Goal: Task Accomplishment & Management: Use online tool/utility

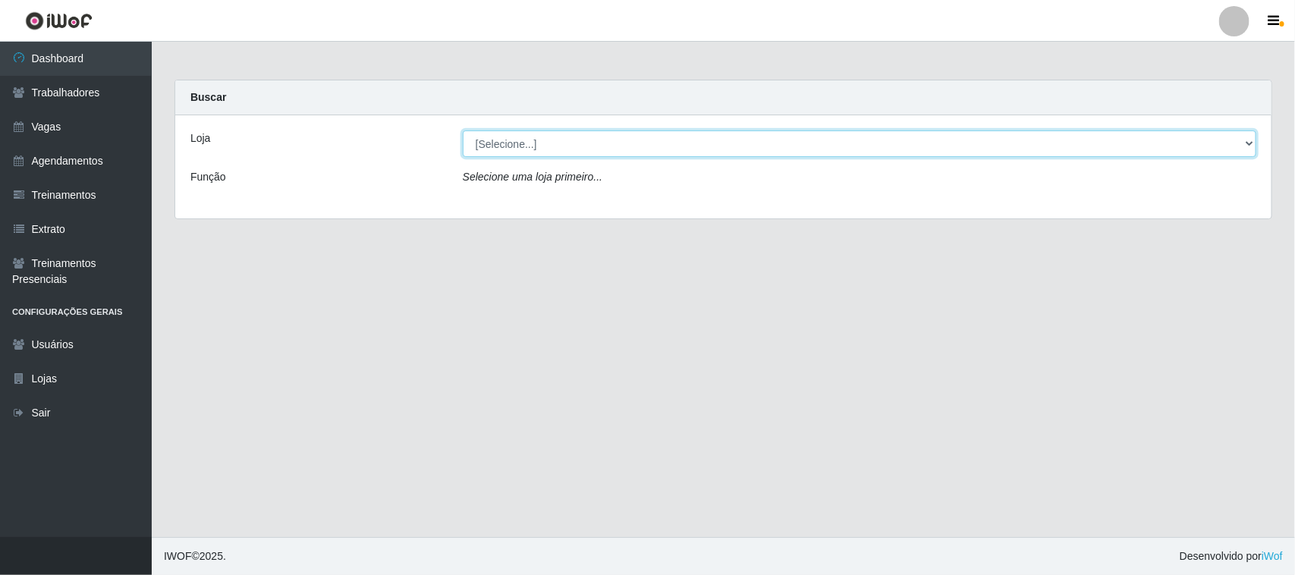
click at [566, 146] on select "[Selecione...] Nordestão - [GEOGRAPHIC_DATA]" at bounding box center [860, 143] width 794 height 27
select select "382"
click at [463, 130] on select "[Selecione...] Nordestão - [GEOGRAPHIC_DATA]" at bounding box center [860, 143] width 794 height 27
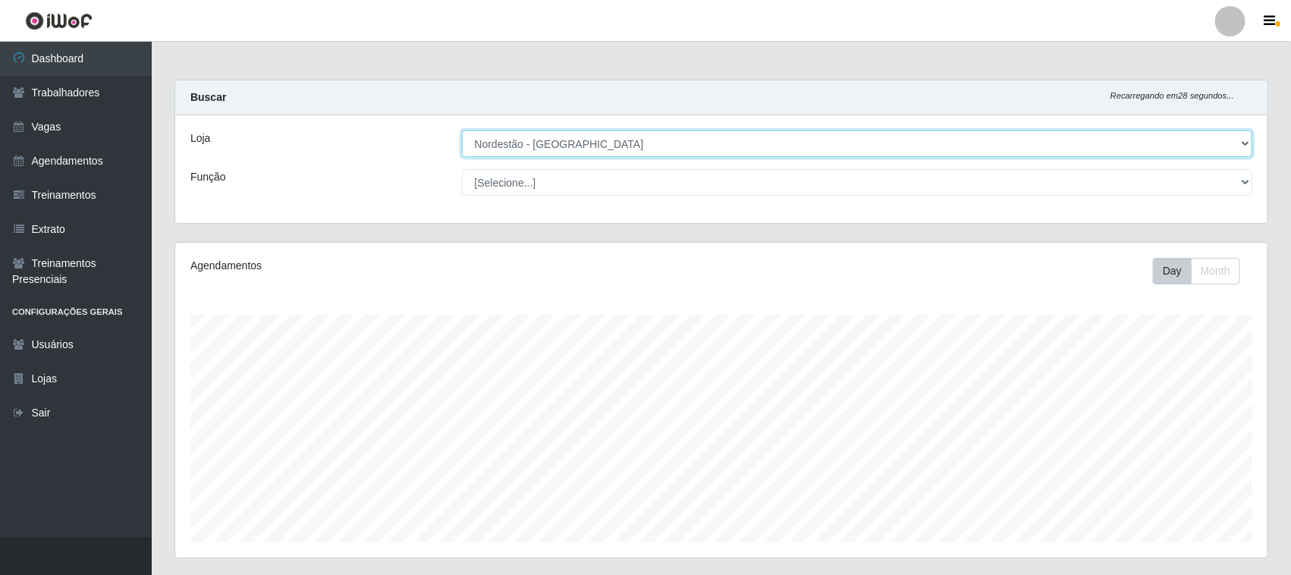
scroll to position [95, 0]
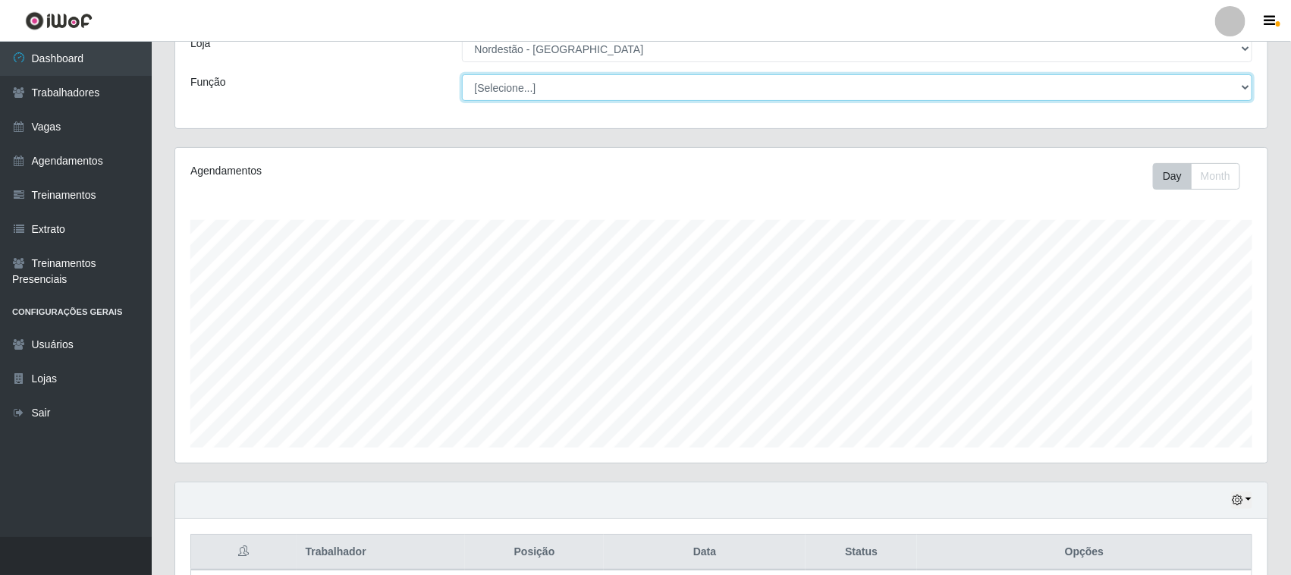
click at [568, 99] on select "[Selecione...] Balconista de Padaria Balconista de Padaria + Balconista de Pada…" at bounding box center [857, 87] width 791 height 27
click at [462, 74] on select "[Selecione...] Balconista de Padaria Balconista de Padaria + Balconista de Pada…" at bounding box center [857, 87] width 791 height 27
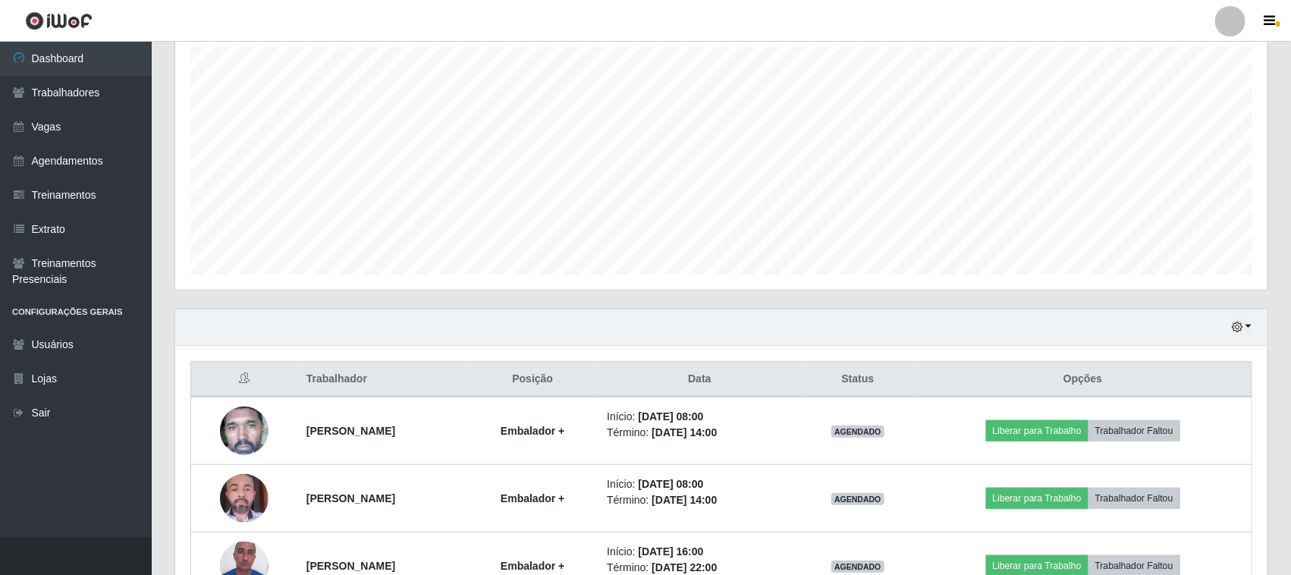
scroll to position [0, 0]
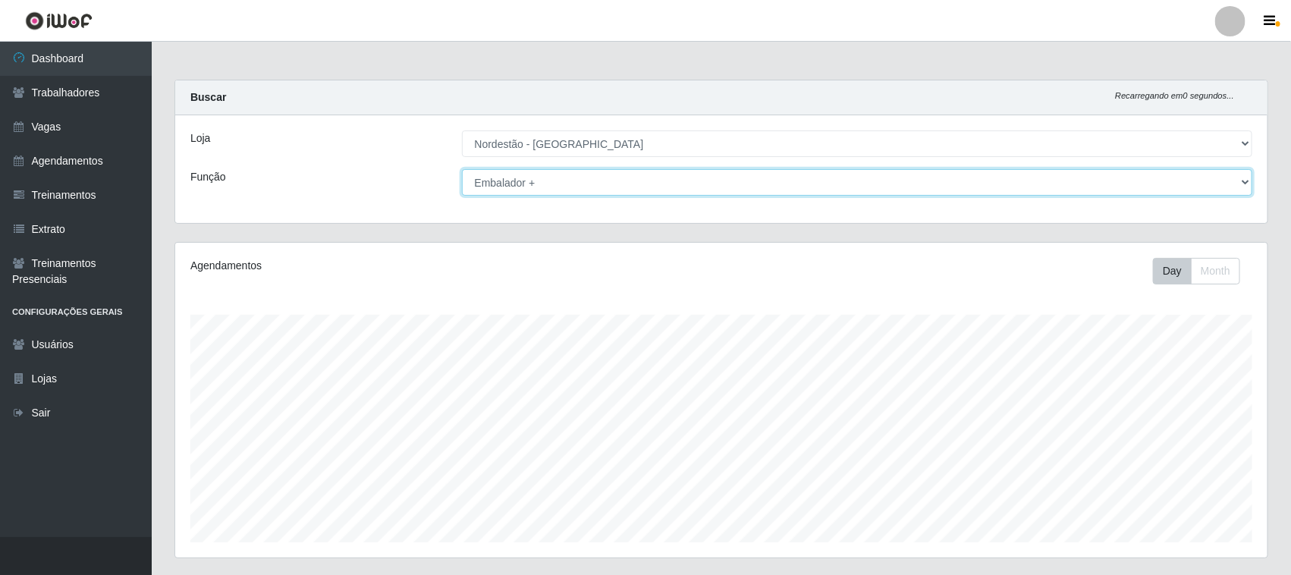
drag, startPoint x: 573, startPoint y: 191, endPoint x: 561, endPoint y: 191, distance: 11.4
click at [571, 191] on select "[Selecione...] Balconista de Padaria Balconista de Padaria + Balconista de Pada…" at bounding box center [857, 182] width 791 height 27
click at [462, 169] on select "[Selecione...] Balconista de Padaria Balconista de Padaria + Balconista de Pada…" at bounding box center [857, 182] width 791 height 27
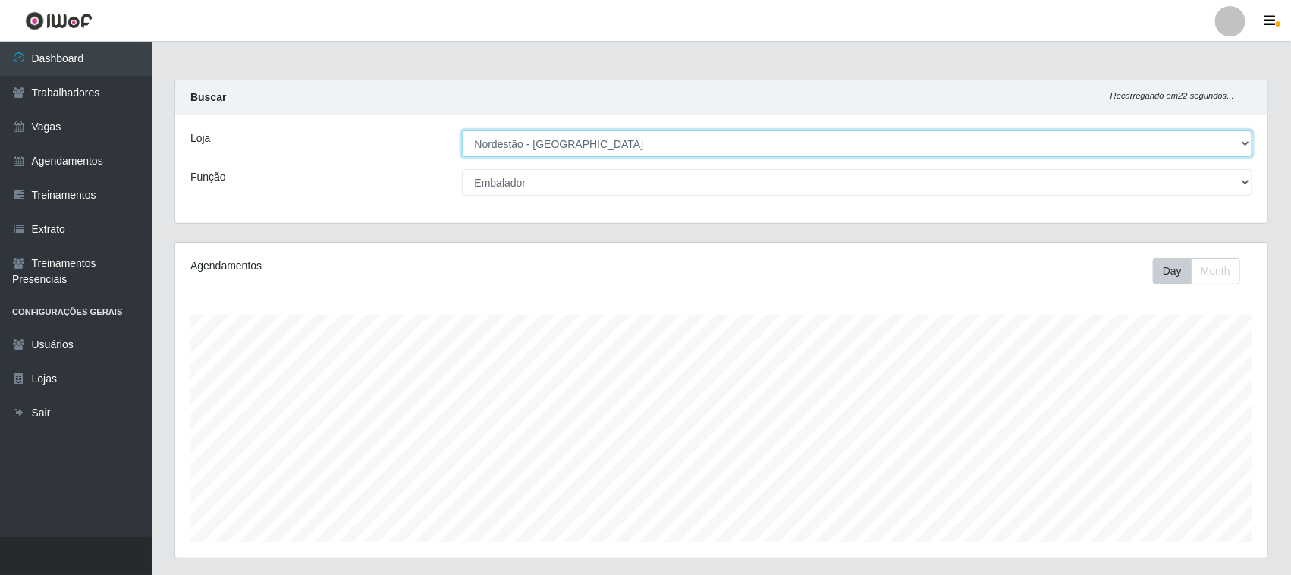
click at [666, 146] on select "[Selecione...] Nordestão - [GEOGRAPHIC_DATA]" at bounding box center [857, 143] width 791 height 27
click at [462, 130] on select "[Selecione...] Nordestão - [GEOGRAPHIC_DATA]" at bounding box center [857, 143] width 791 height 27
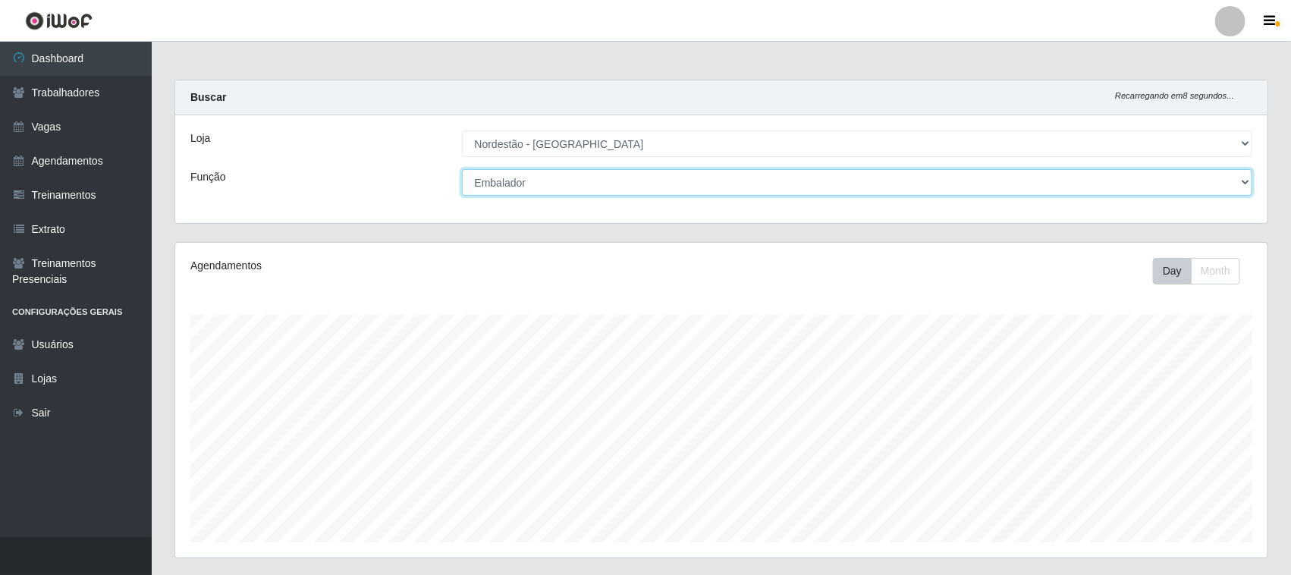
click at [924, 182] on select "[Selecione...] Balconista de Padaria Balconista de Padaria + Balconista de Pada…" at bounding box center [857, 182] width 791 height 27
select select "70"
click at [462, 169] on select "[Selecione...] Balconista de Padaria Balconista de Padaria + Balconista de Pada…" at bounding box center [857, 182] width 791 height 27
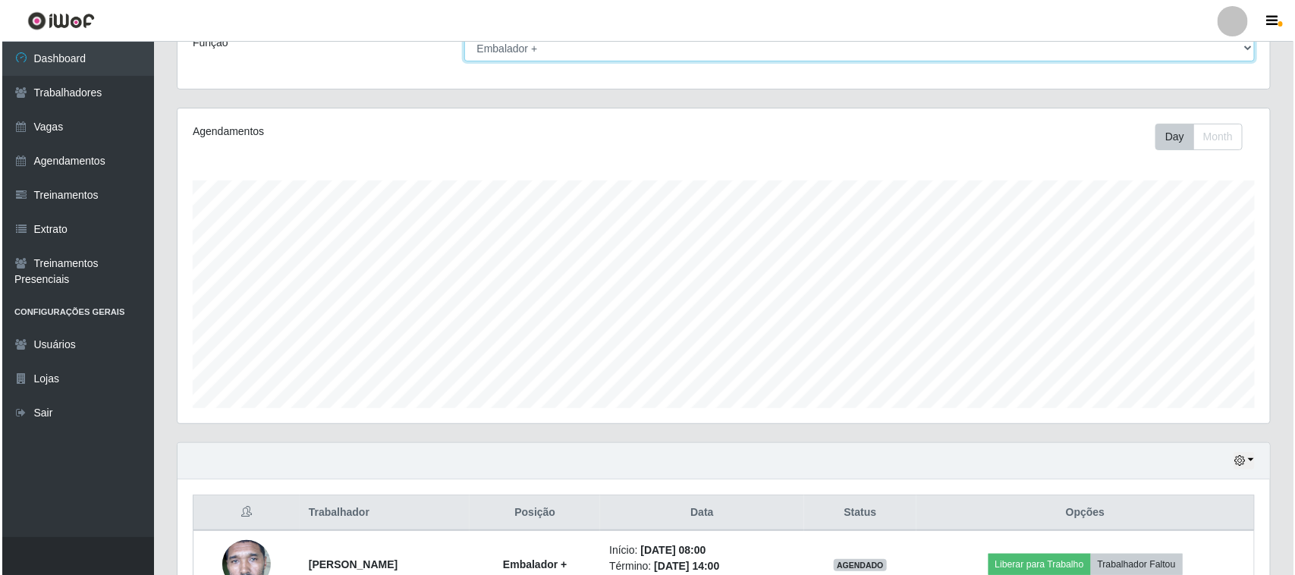
scroll to position [434, 0]
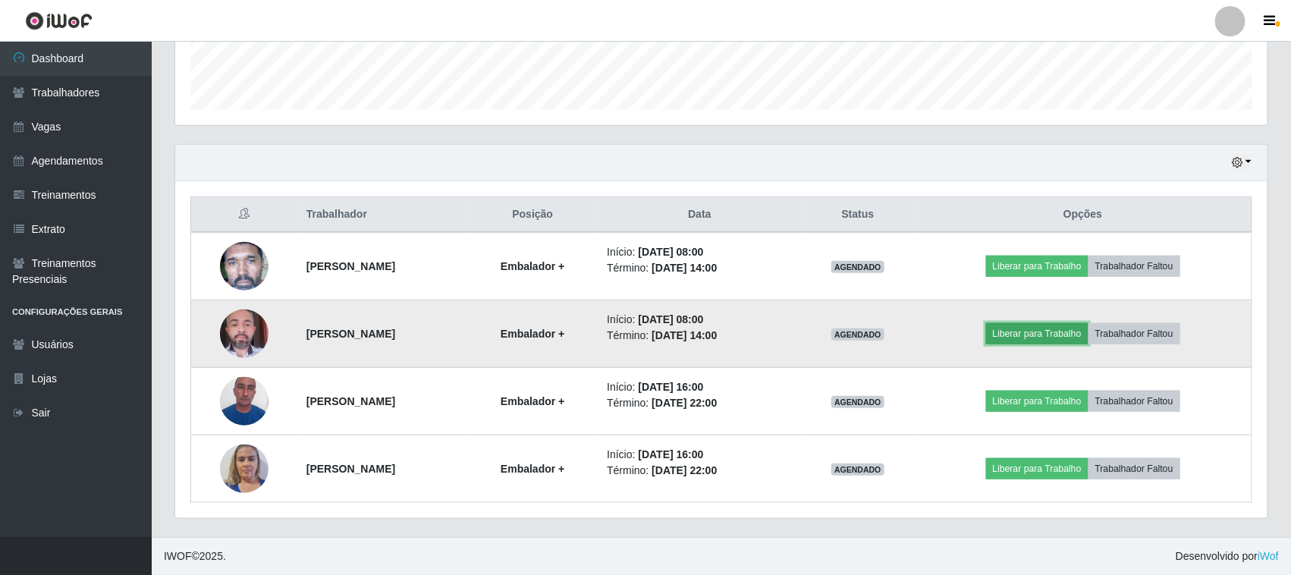
click at [1047, 336] on button "Liberar para Trabalho" at bounding box center [1037, 333] width 102 height 21
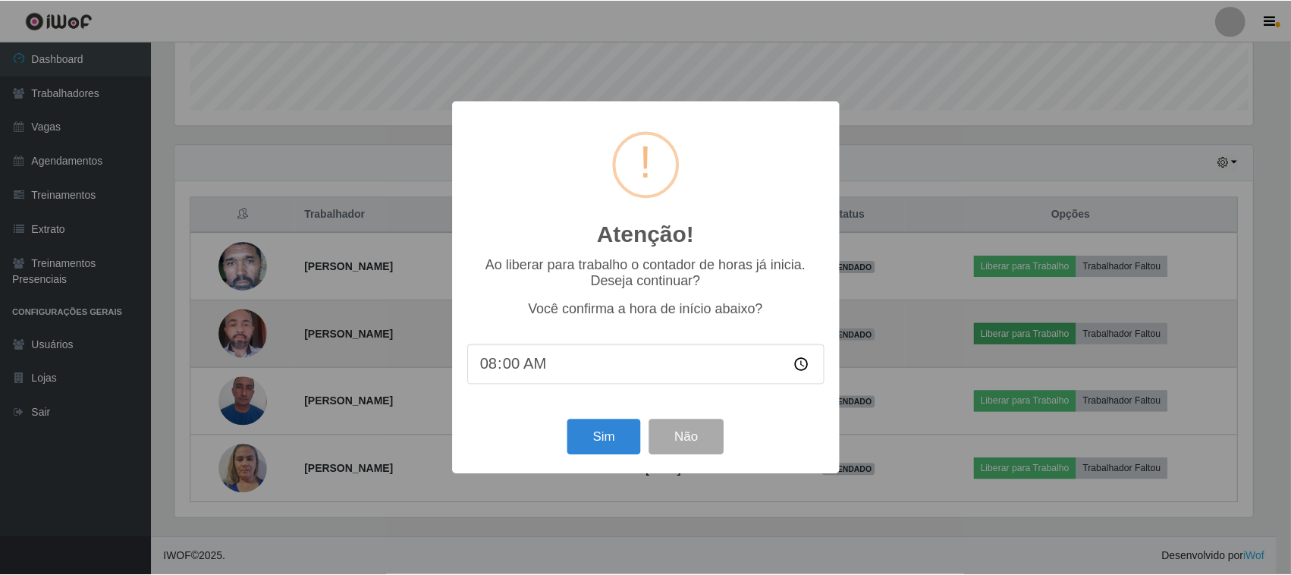
scroll to position [316, 1082]
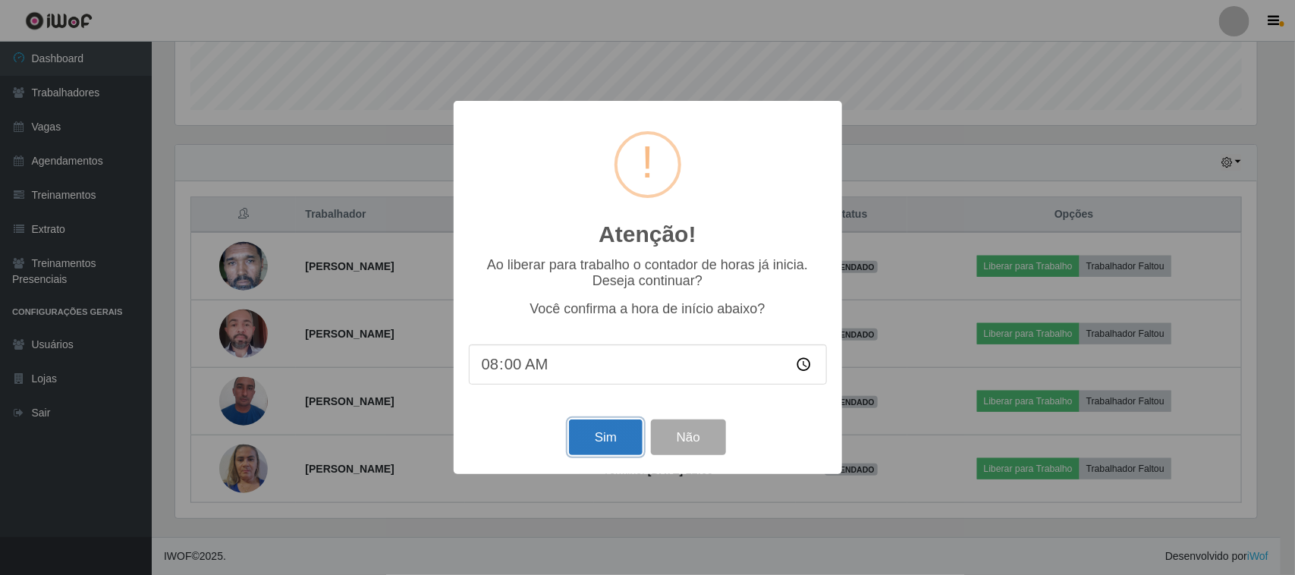
click at [617, 441] on button "Sim" at bounding box center [606, 438] width 74 height 36
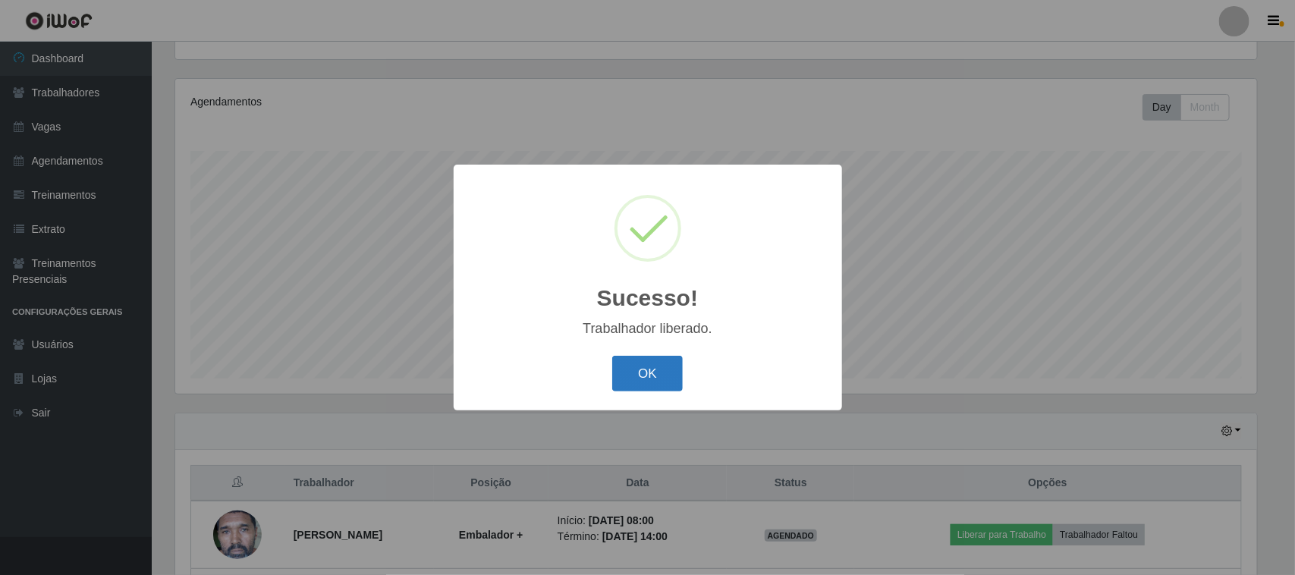
click at [619, 389] on button "OK" at bounding box center [647, 374] width 71 height 36
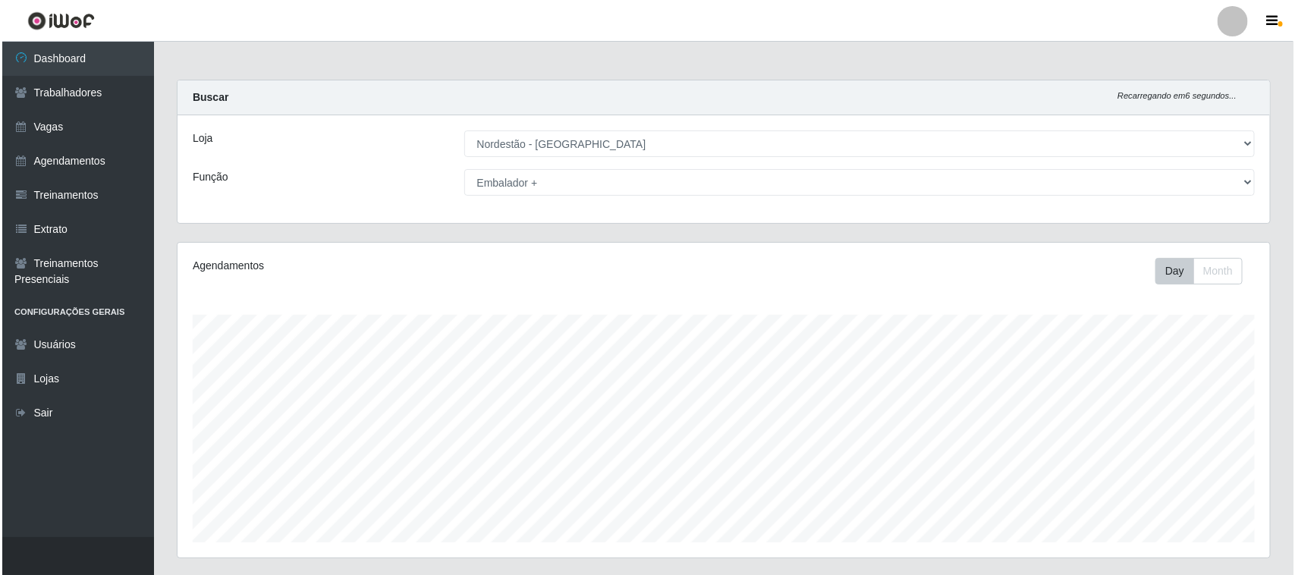
scroll to position [434, 0]
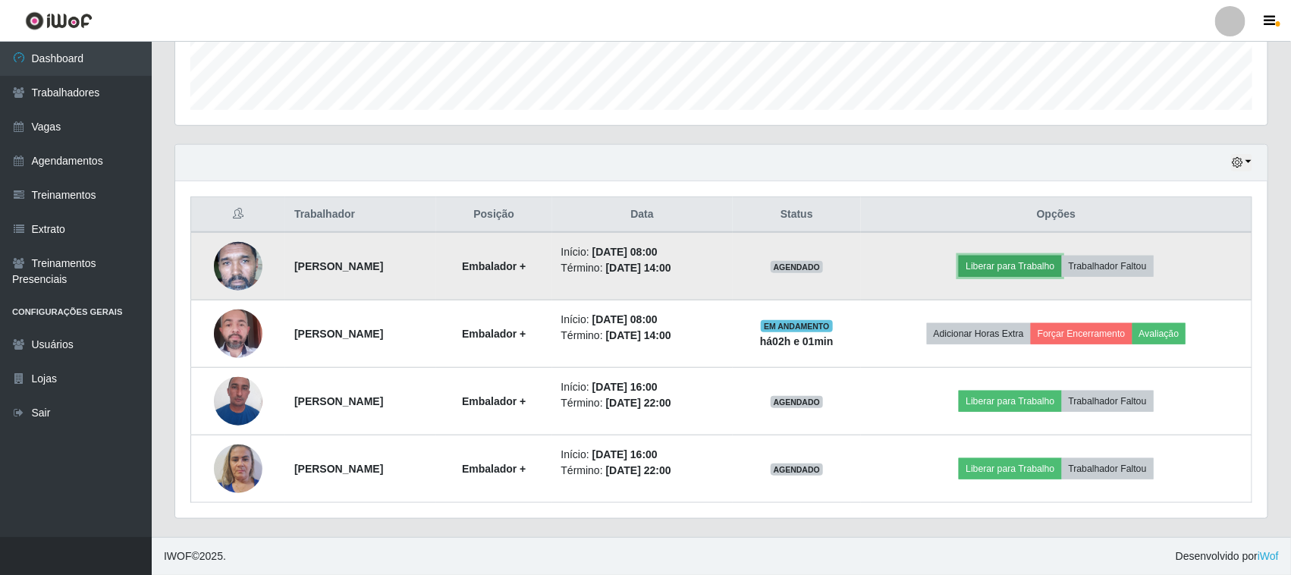
click at [1004, 267] on button "Liberar para Trabalho" at bounding box center [1010, 266] width 102 height 21
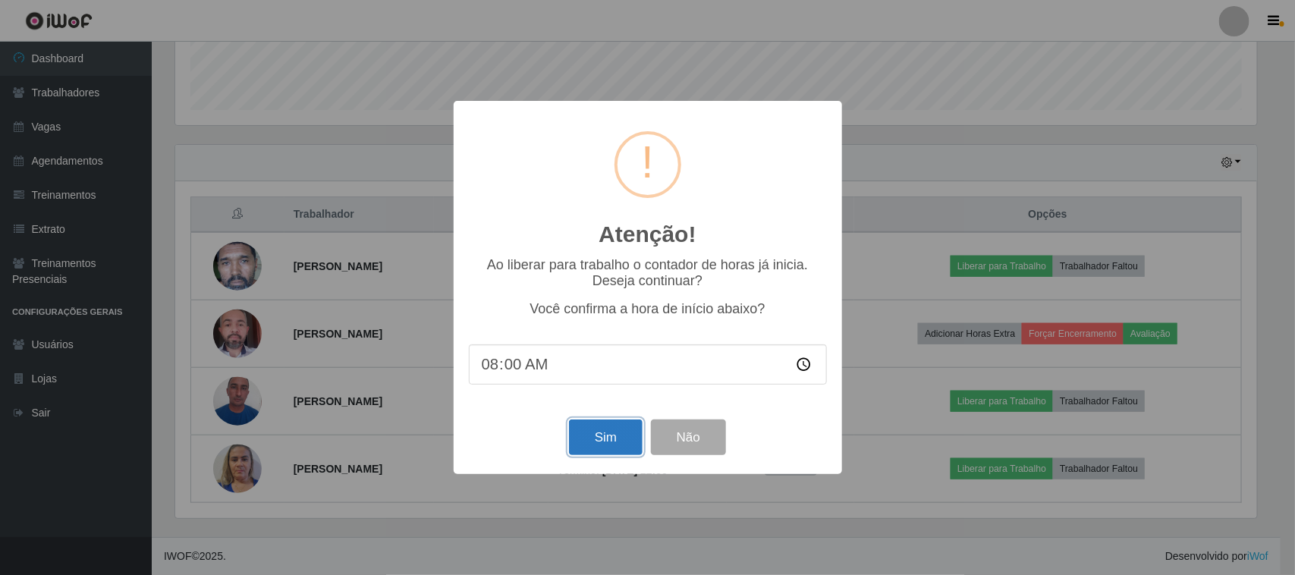
click at [617, 442] on button "Sim" at bounding box center [606, 438] width 74 height 36
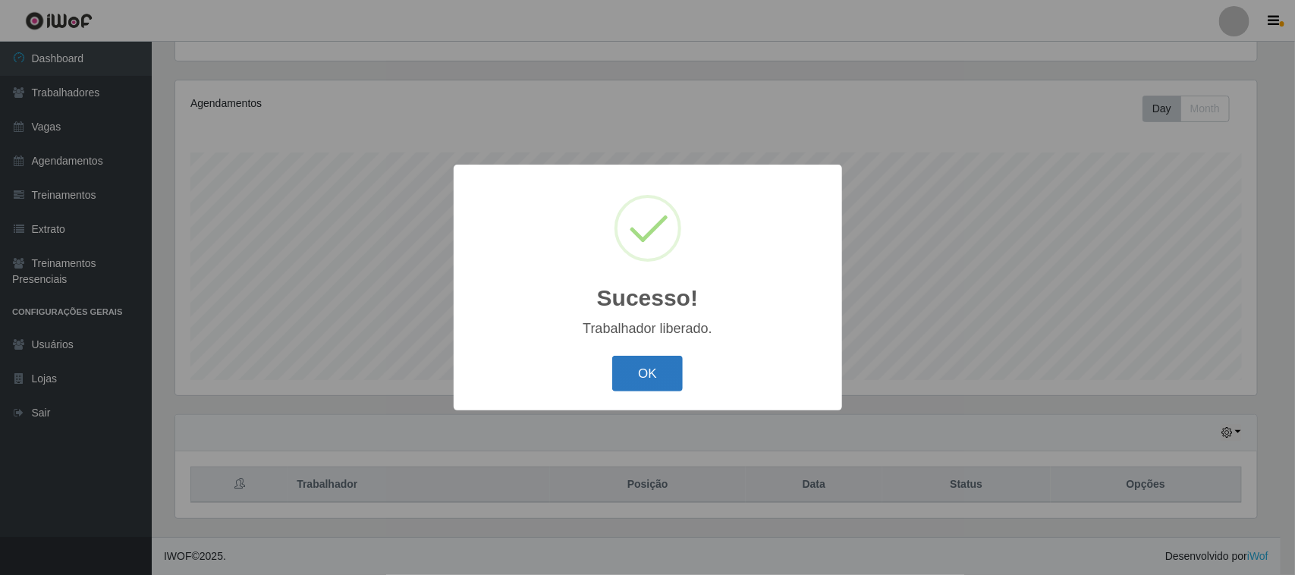
click at [656, 361] on button "OK" at bounding box center [647, 374] width 71 height 36
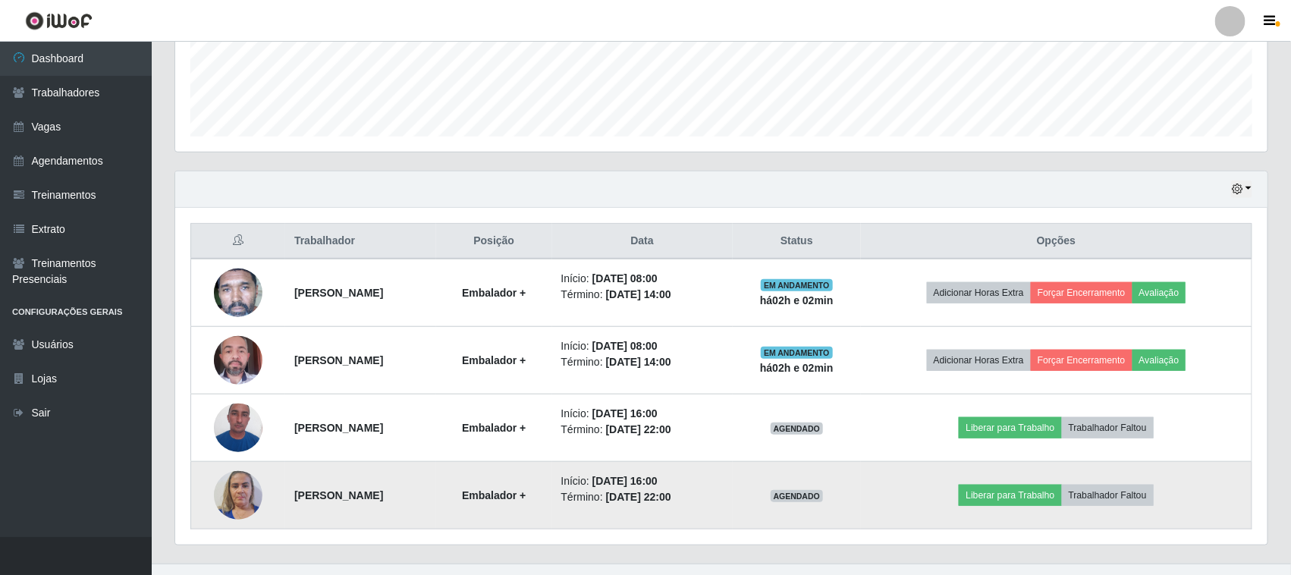
scroll to position [434, 0]
